Goal: Information Seeking & Learning: Learn about a topic

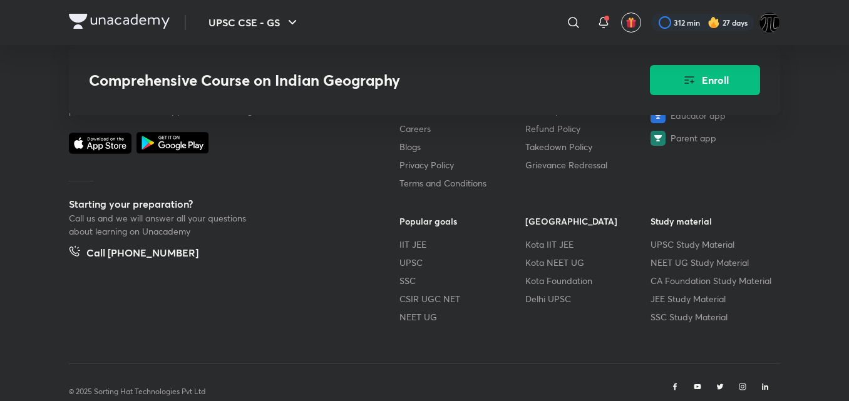
click at [287, 397] on footer "Unacademy is India’s largest online learning platform. Download our apps to sta…" at bounding box center [424, 221] width 849 height 417
